Goal: Navigation & Orientation: Find specific page/section

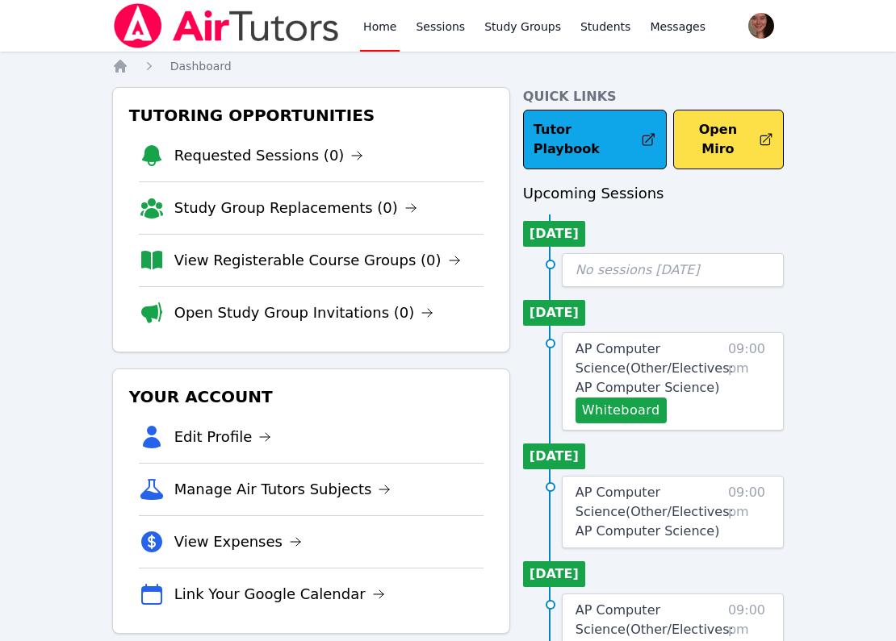
scroll to position [14, 0]
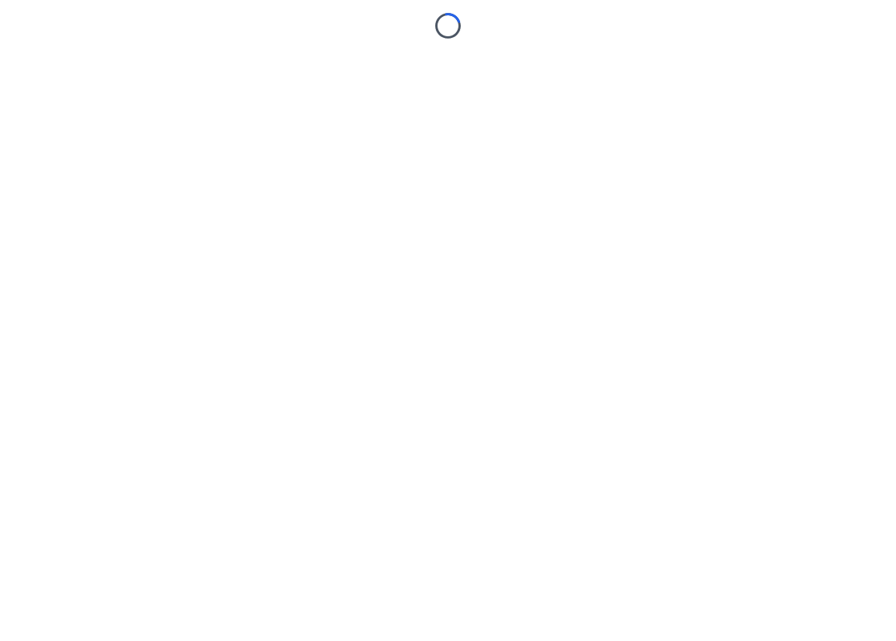
scroll to position [14, 0]
